Goal: Task Accomplishment & Management: Use online tool/utility

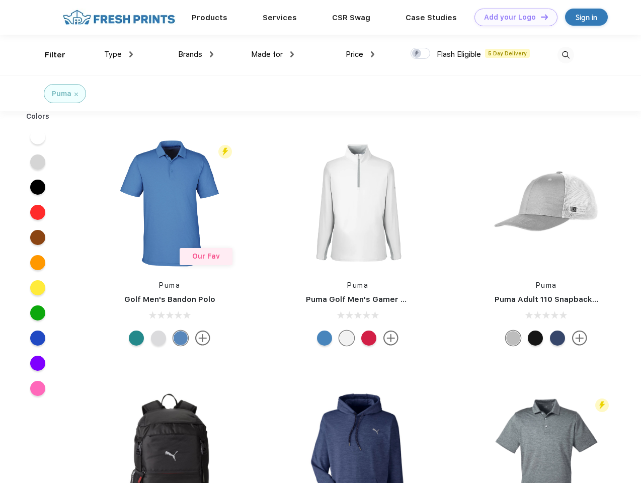
click at [513, 17] on link "Add your Logo Design Tool" at bounding box center [516, 18] width 83 height 18
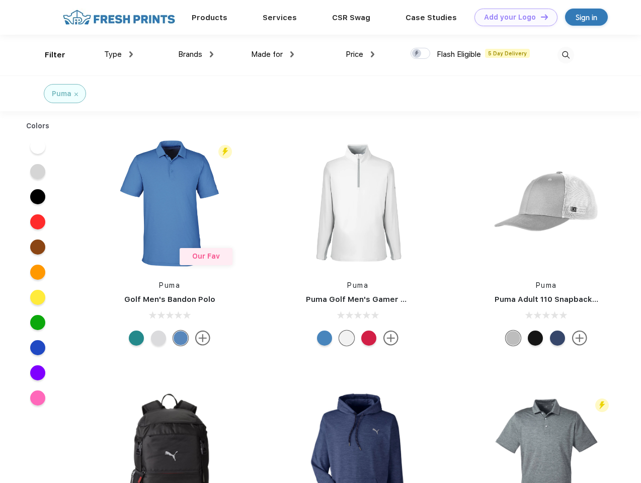
click at [0, 0] on div "Design Tool" at bounding box center [0, 0] width 0 height 0
click at [540, 17] on link "Add your Logo Design Tool" at bounding box center [516, 18] width 83 height 18
click at [48, 55] on div "Filter" at bounding box center [55, 55] width 21 height 12
click at [119, 54] on span "Type" at bounding box center [113, 54] width 18 height 9
click at [196, 54] on span "Brands" at bounding box center [190, 54] width 24 height 9
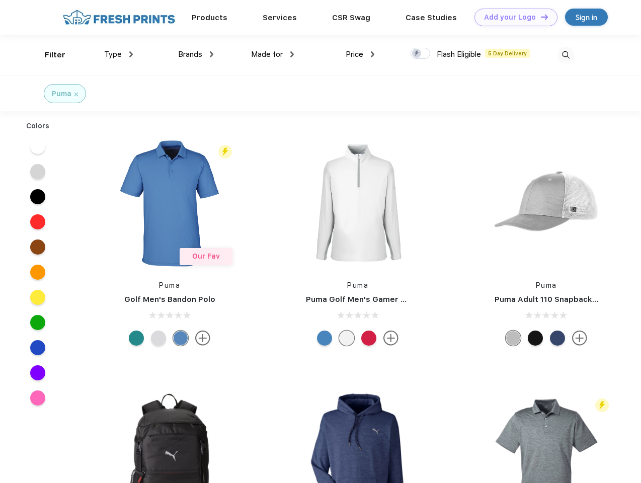
click at [273, 54] on span "Made for" at bounding box center [267, 54] width 32 height 9
click at [361, 54] on span "Price" at bounding box center [355, 54] width 18 height 9
click at [421, 54] on div at bounding box center [421, 53] width 20 height 11
click at [417, 54] on input "checkbox" at bounding box center [414, 50] width 7 height 7
click at [566, 55] on img at bounding box center [566, 55] width 17 height 17
